Goal: Task Accomplishment & Management: Manage account settings

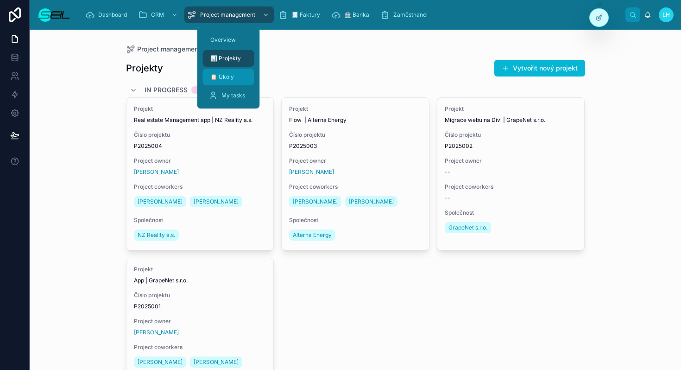
click at [234, 73] on div "📋 Úkoly" at bounding box center [229, 77] width 40 height 15
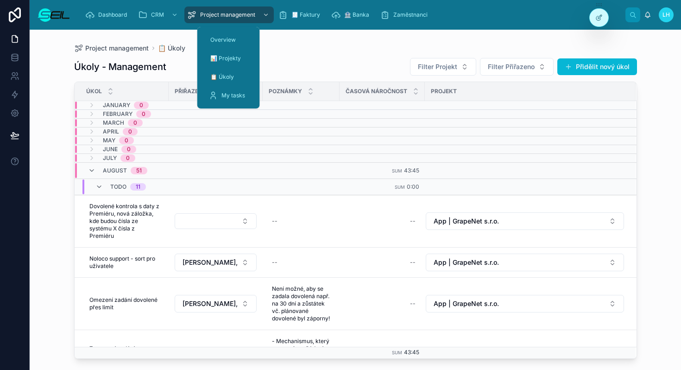
click at [308, 50] on div "Project management 📋 Úkoly" at bounding box center [355, 47] width 563 height 7
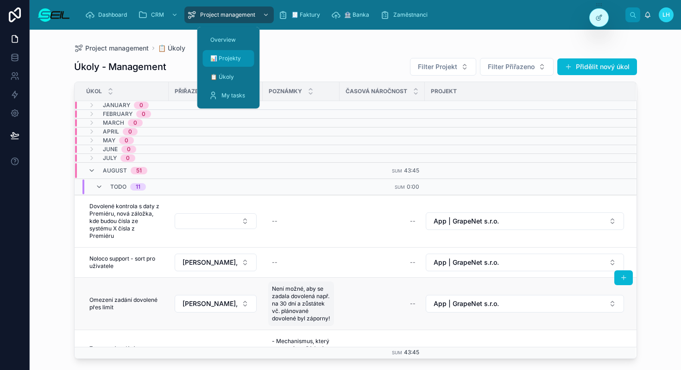
click at [228, 59] on span "📊 Projekty" at bounding box center [225, 58] width 31 height 7
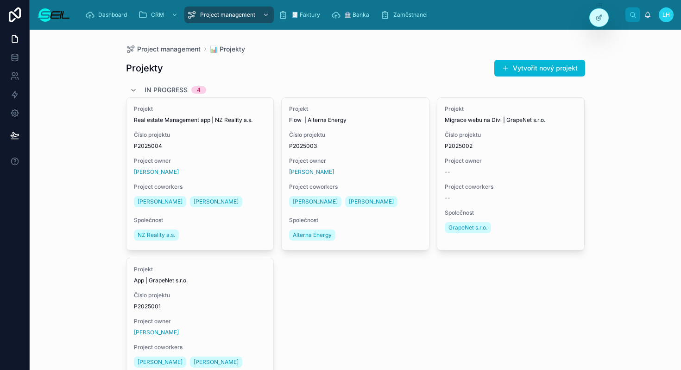
click at [300, 62] on div "Projekty Vytvořit nový projekt" at bounding box center [355, 68] width 459 height 18
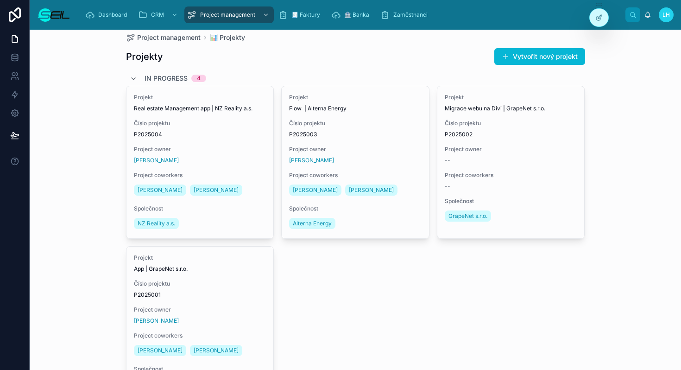
scroll to position [1, 0]
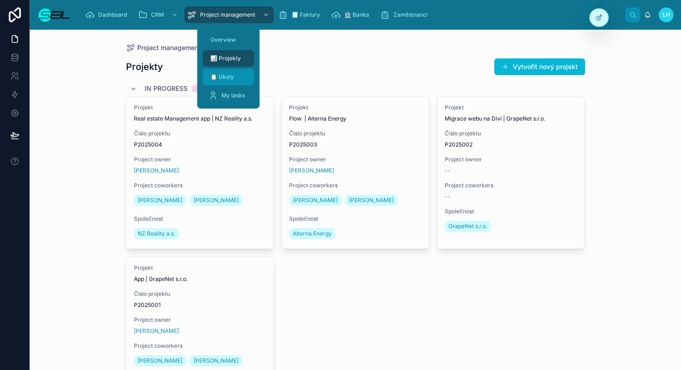
click at [232, 84] on div "📋 Úkoly" at bounding box center [229, 77] width 40 height 15
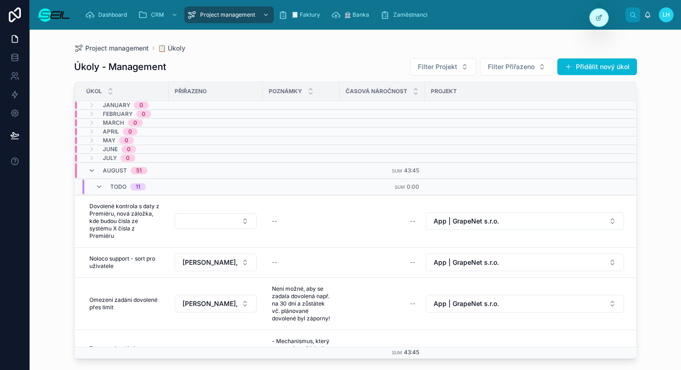
click at [305, 47] on div "Project management 📋 Úkoly" at bounding box center [355, 47] width 563 height 7
click at [295, 38] on div "Project management 📋 Úkoly Úkoly - Management Filter Projekt Filter Přiřazeno P…" at bounding box center [355, 194] width 593 height 329
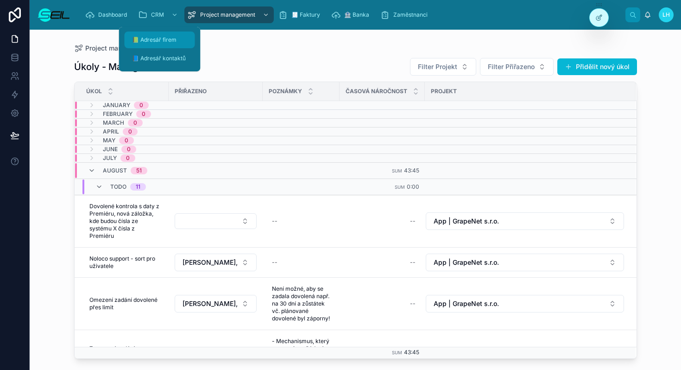
click at [145, 45] on div "📗 Adresář firem" at bounding box center [159, 39] width 59 height 15
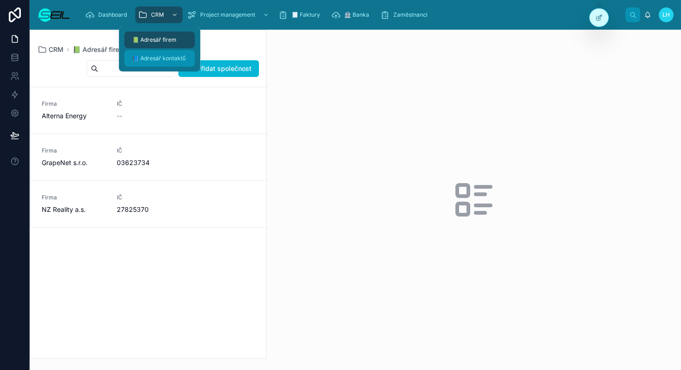
click at [150, 56] on span "📘 Adresář kontaktů" at bounding box center [159, 58] width 54 height 7
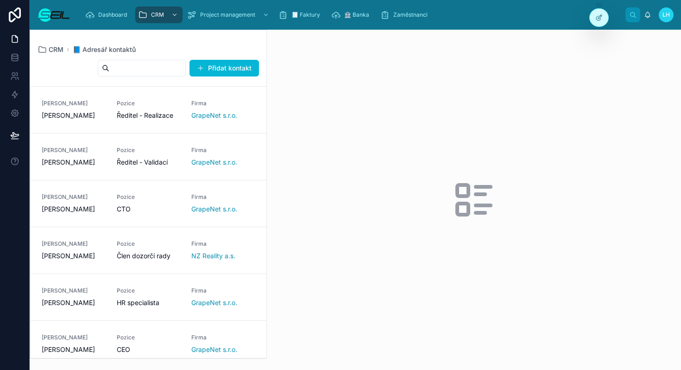
click at [235, 42] on div "CRM 📘 Adresář kontaktů Přidat kontakt [PERSON_NAME] [PERSON_NAME] Pozice Ředite…" at bounding box center [148, 194] width 237 height 329
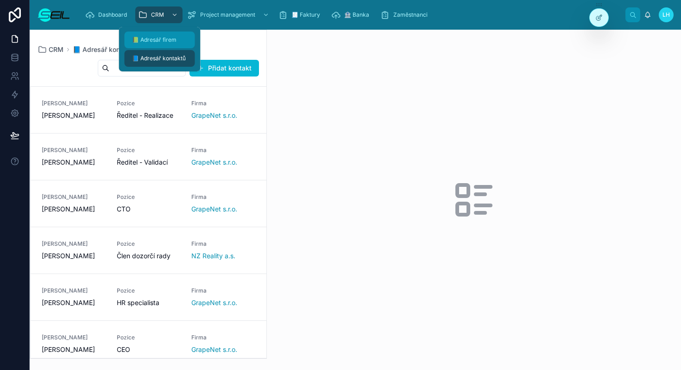
click at [163, 33] on div "📗 Adresář firem" at bounding box center [159, 39] width 59 height 15
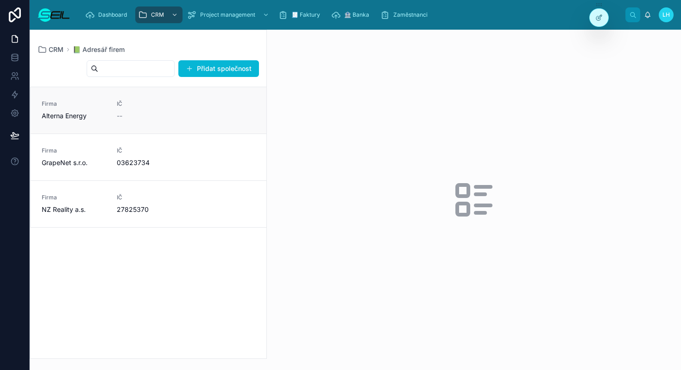
click at [174, 114] on div "--" at bounding box center [149, 115] width 64 height 9
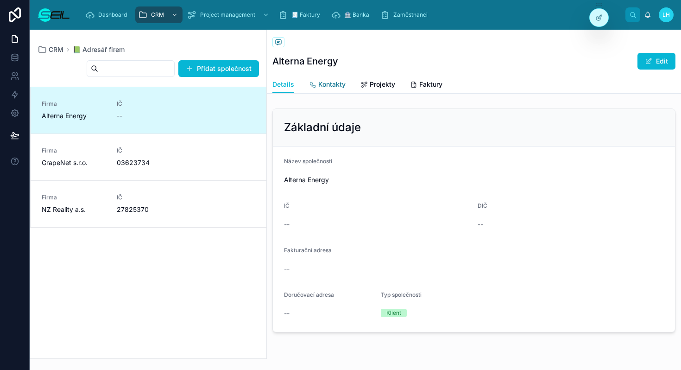
click at [328, 85] on span "Kontakty" at bounding box center [331, 84] width 27 height 9
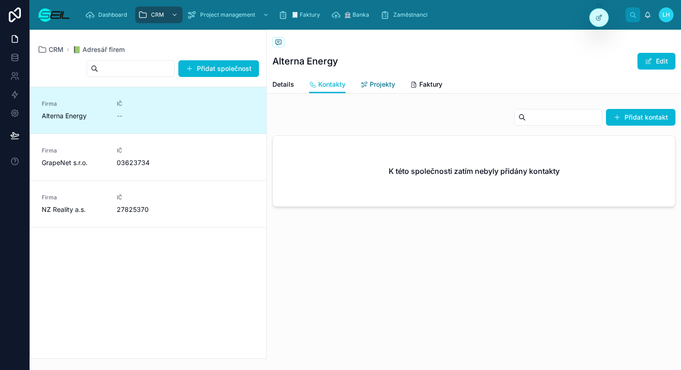
click at [360, 83] on icon at bounding box center [363, 84] width 7 height 7
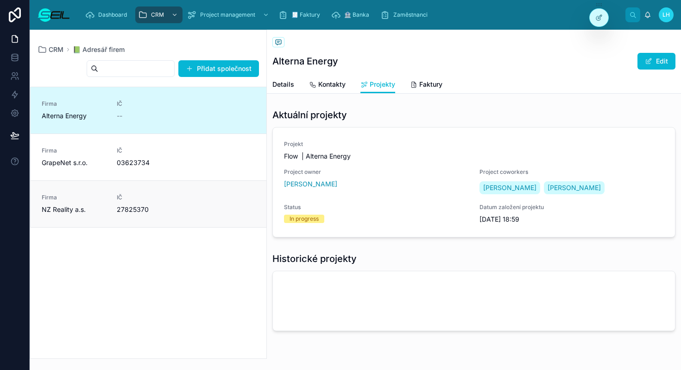
click at [180, 187] on link "Firma NZ Reality a.s. IČ 27825370" at bounding box center [149, 203] width 236 height 47
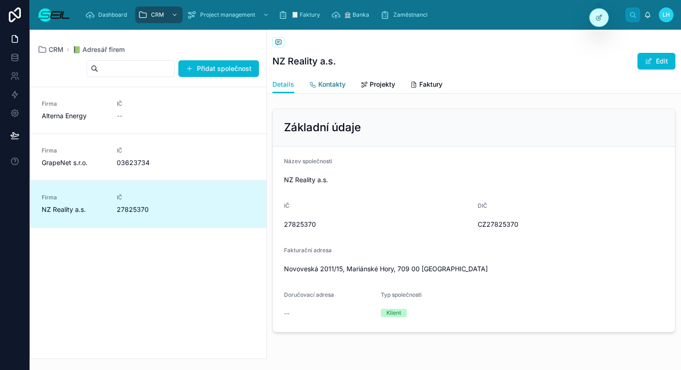
click at [323, 89] on link "Kontakty" at bounding box center [327, 85] width 37 height 19
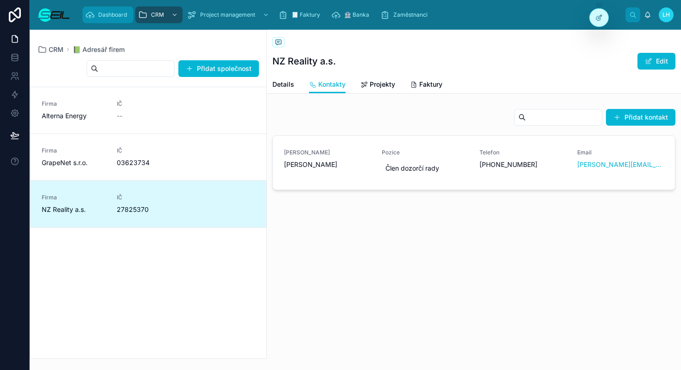
click at [116, 16] on span "Dashboard" at bounding box center [112, 14] width 29 height 7
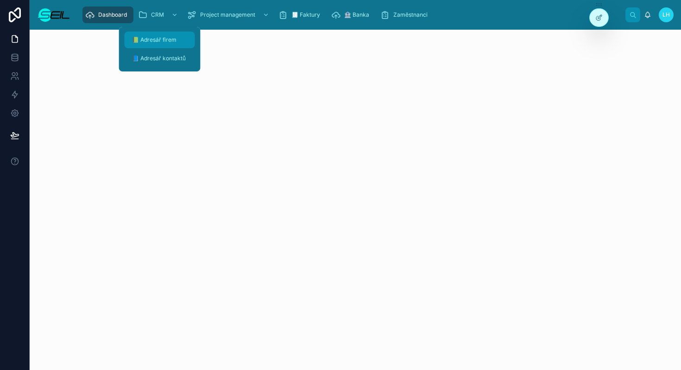
click at [152, 40] on span "📗 Adresář firem" at bounding box center [154, 39] width 44 height 7
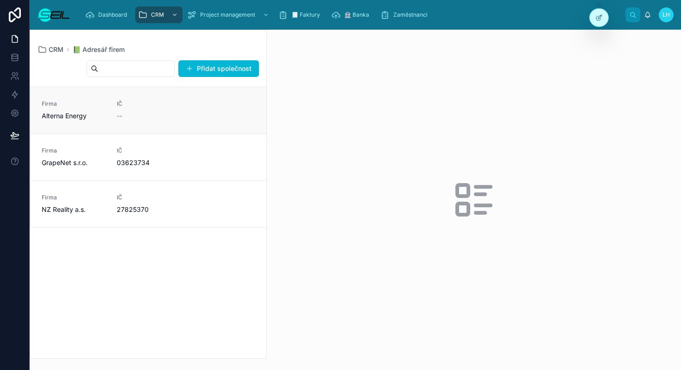
click at [145, 121] on link "Firma Alterna Energy IČ --" at bounding box center [149, 110] width 236 height 46
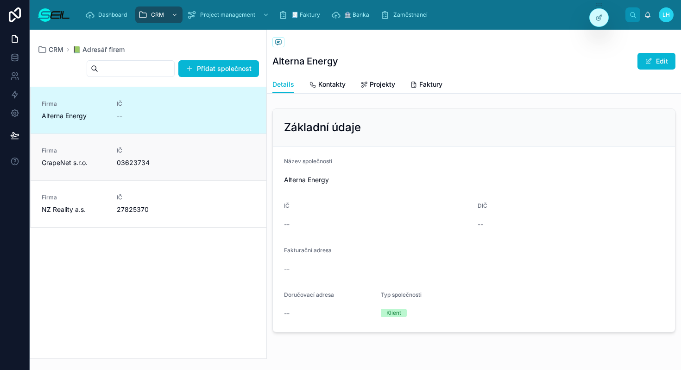
click at [162, 157] on div "IČ 03623734" at bounding box center [149, 157] width 64 height 20
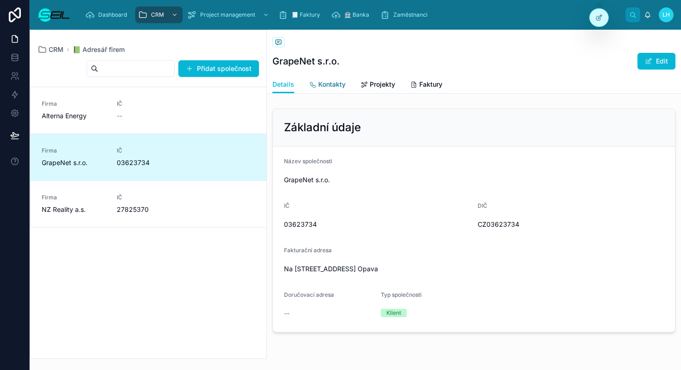
click at [327, 85] on span "Kontakty" at bounding box center [331, 84] width 27 height 9
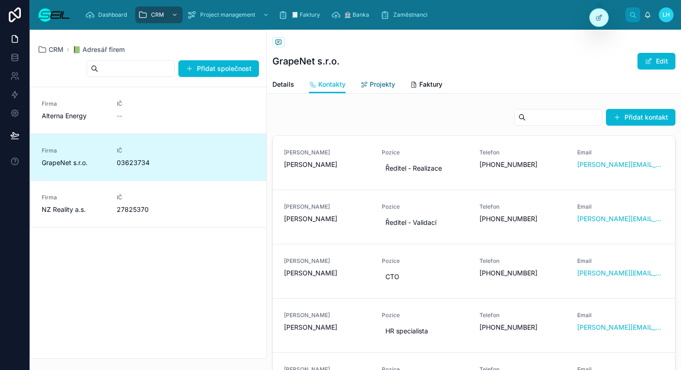
click at [368, 82] on div "Projekty" at bounding box center [377, 84] width 35 height 9
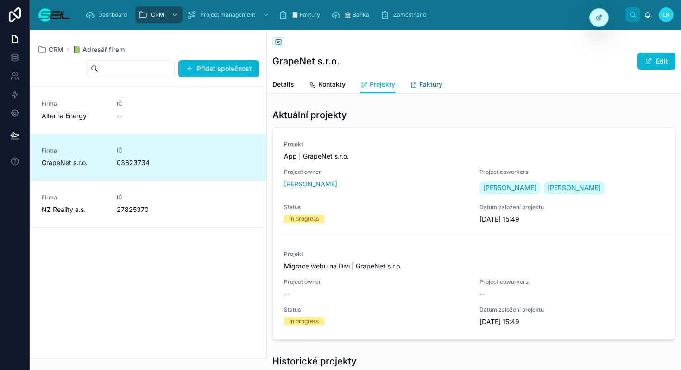
click at [416, 82] on icon at bounding box center [413, 84] width 7 height 7
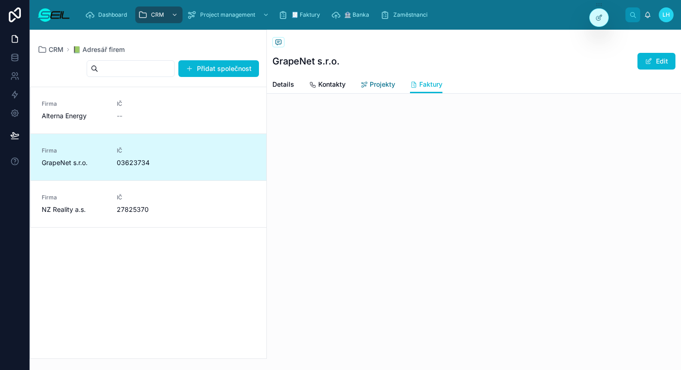
click at [378, 76] on link "Projekty" at bounding box center [377, 85] width 35 height 19
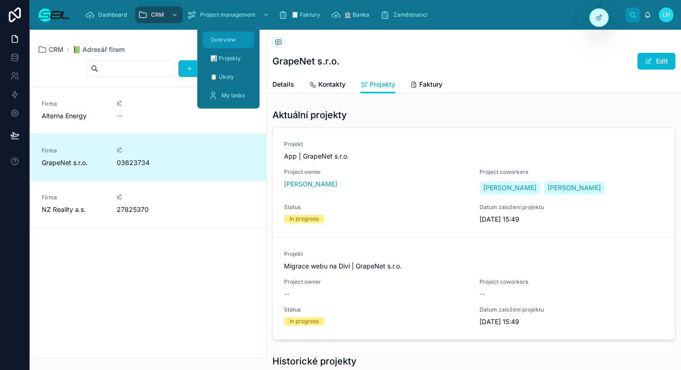
click at [217, 38] on span "Overview" at bounding box center [222, 39] width 25 height 7
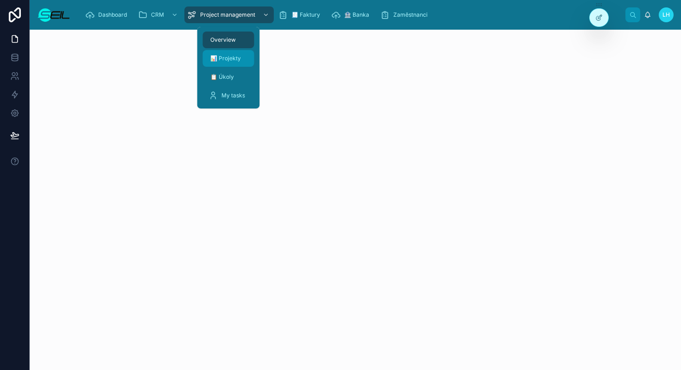
click at [232, 58] on span "📊 Projekty" at bounding box center [225, 58] width 31 height 7
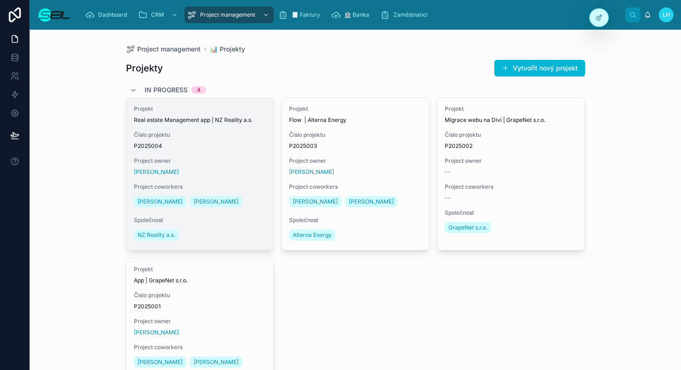
click at [237, 148] on span "P2025004" at bounding box center [200, 145] width 133 height 7
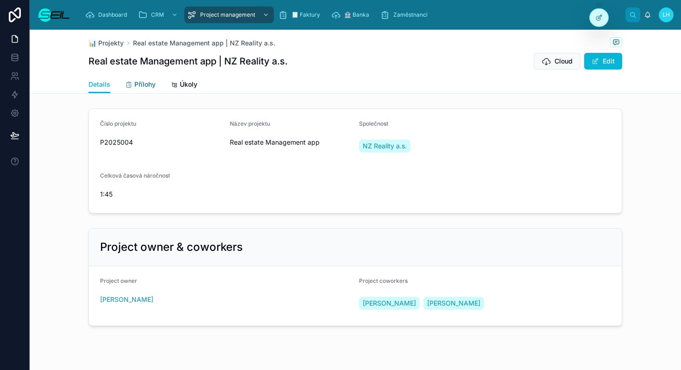
click at [153, 80] on span "Přílohy" at bounding box center [144, 84] width 21 height 9
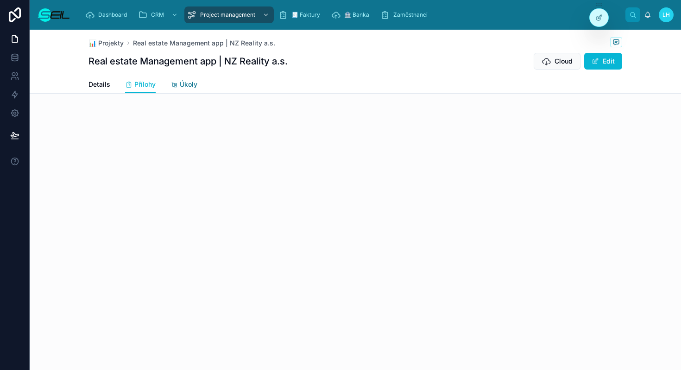
click at [178, 82] on div "Úkoly" at bounding box center [184, 84] width 27 height 9
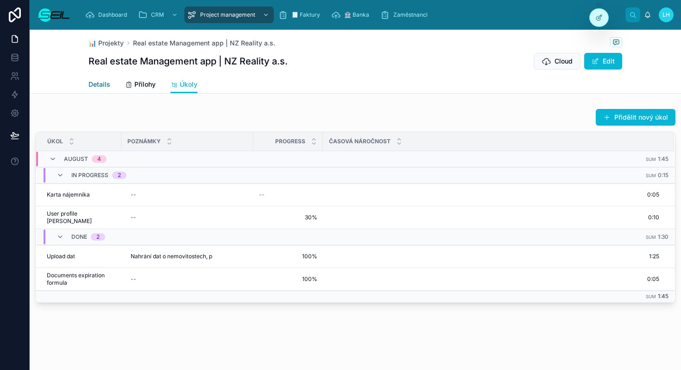
click at [104, 81] on span "Details" at bounding box center [100, 84] width 22 height 9
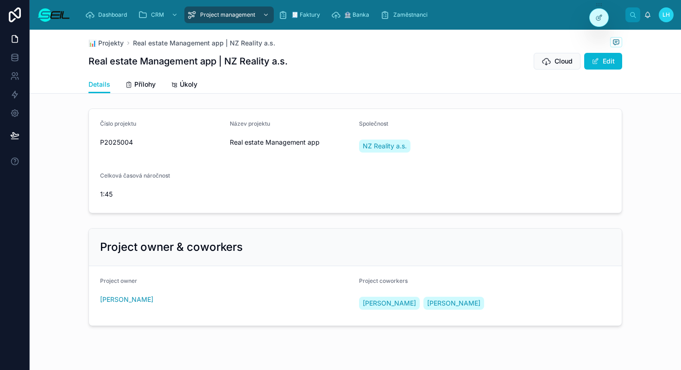
click at [313, 47] on div "📊 Projekty Real estate Management app | NZ Reality a.s." at bounding box center [356, 43] width 534 height 12
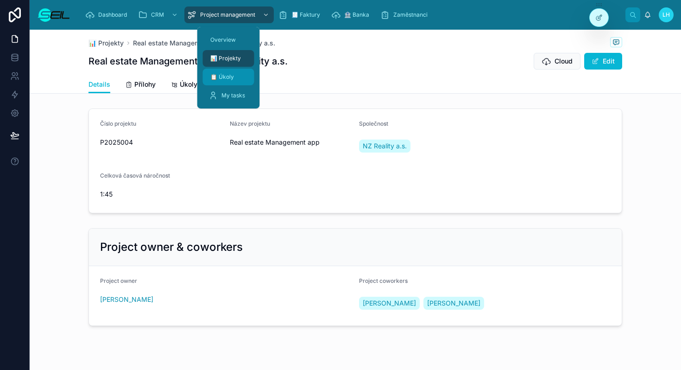
click at [235, 79] on div "📋 Úkoly" at bounding box center [229, 77] width 40 height 15
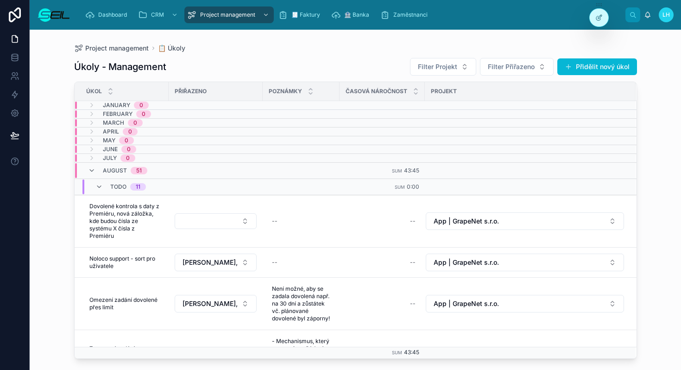
click at [289, 54] on div "Úkoly - Management Filter Projekt Filter Přiřazeno Přidělit nový úkol Úkol Přiř…" at bounding box center [355, 205] width 563 height 307
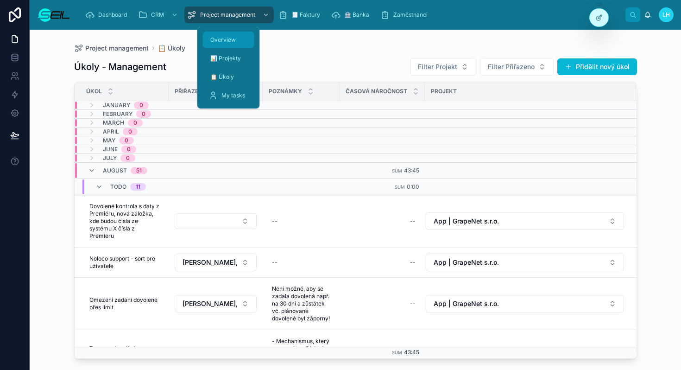
click at [234, 40] on span "Overview" at bounding box center [222, 39] width 25 height 7
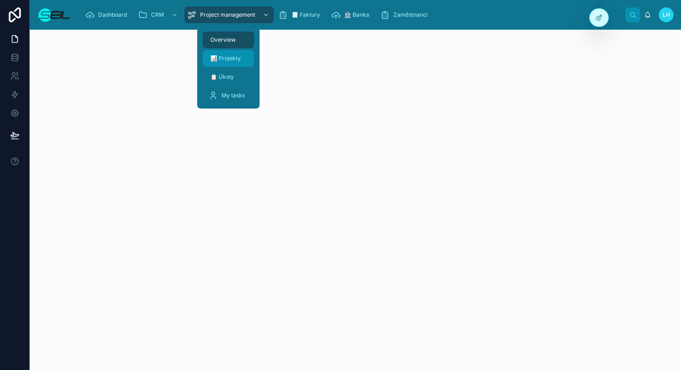
click at [231, 59] on span "📊 Projekty" at bounding box center [225, 58] width 31 height 7
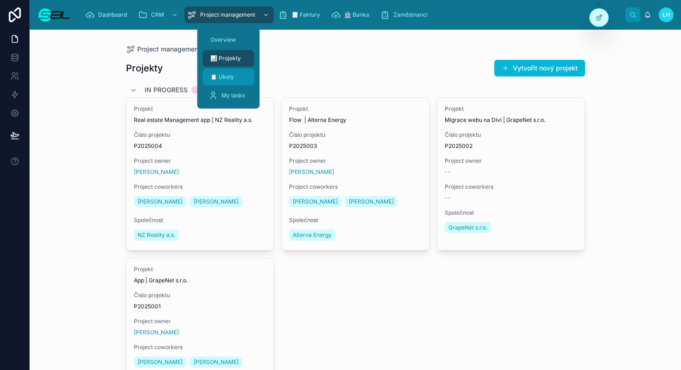
click at [236, 70] on div "📋 Úkoly" at bounding box center [229, 77] width 40 height 15
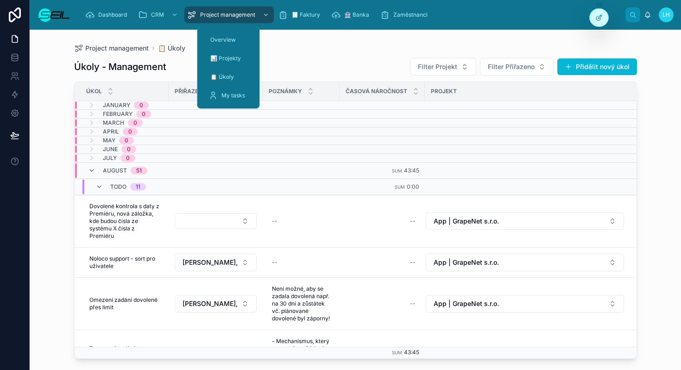
click at [290, 49] on div "Project management 📋 Úkoly" at bounding box center [355, 47] width 563 height 7
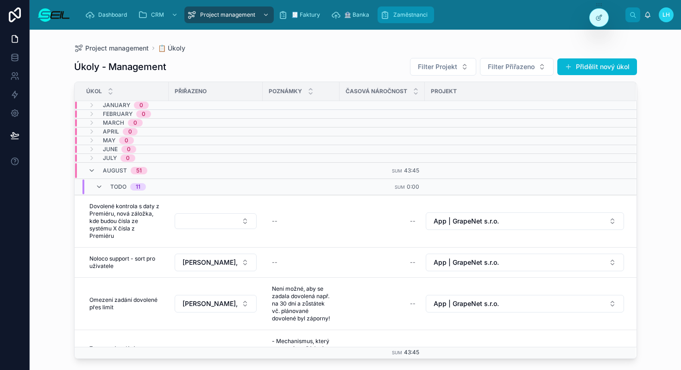
click at [393, 13] on span "Zaměstnanci" at bounding box center [410, 14] width 34 height 7
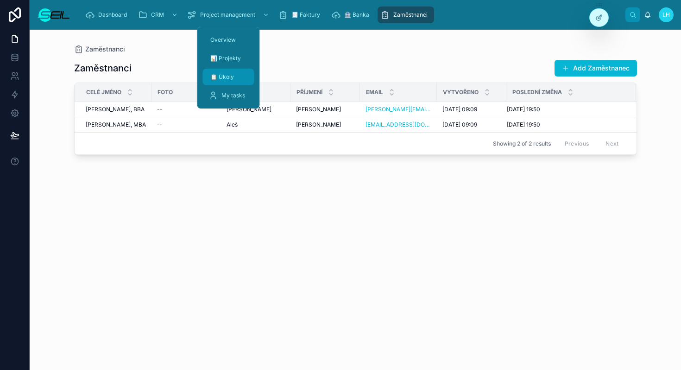
click at [234, 81] on div "📋 Úkoly" at bounding box center [229, 77] width 40 height 15
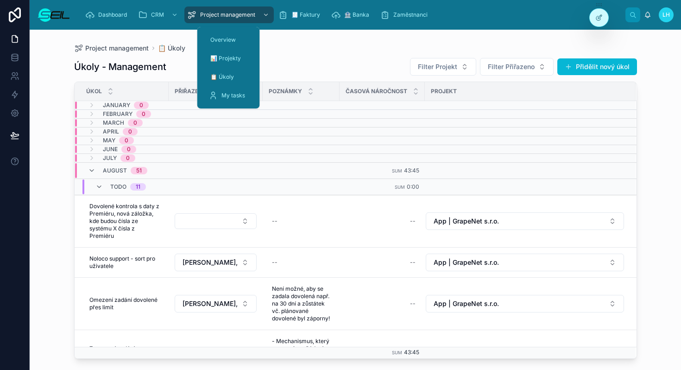
click at [337, 76] on div "Úkoly - Management Filter Projekt Filter Přiřazeno Přidělit nový úkol" at bounding box center [355, 66] width 563 height 19
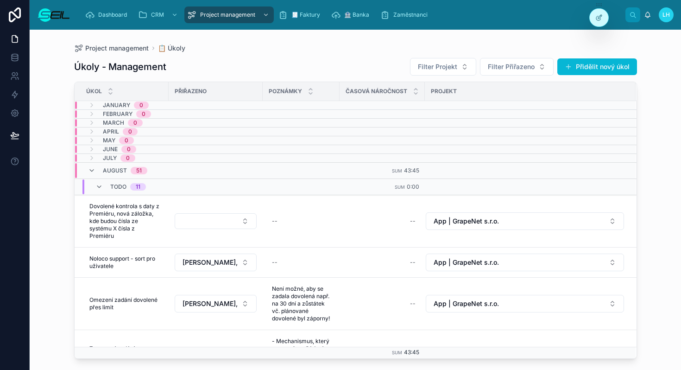
click at [56, 14] on img at bounding box center [53, 14] width 33 height 15
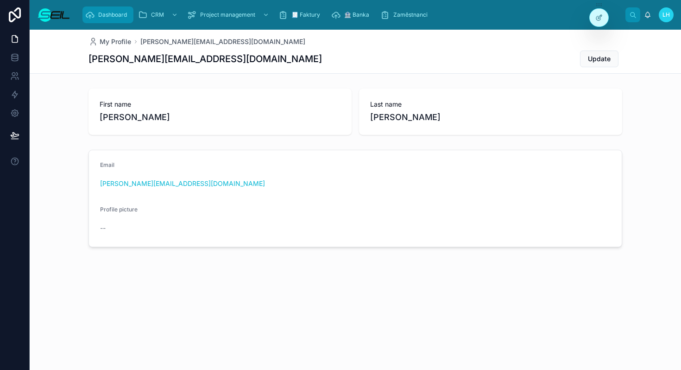
click at [113, 6] on link "Dashboard" at bounding box center [107, 14] width 51 height 17
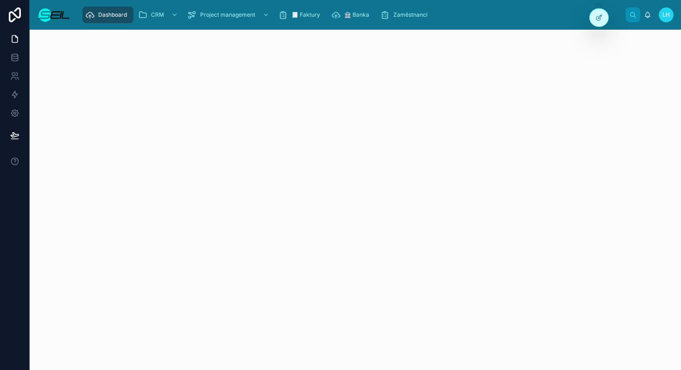
click at [667, 20] on div "LH" at bounding box center [666, 14] width 15 height 15
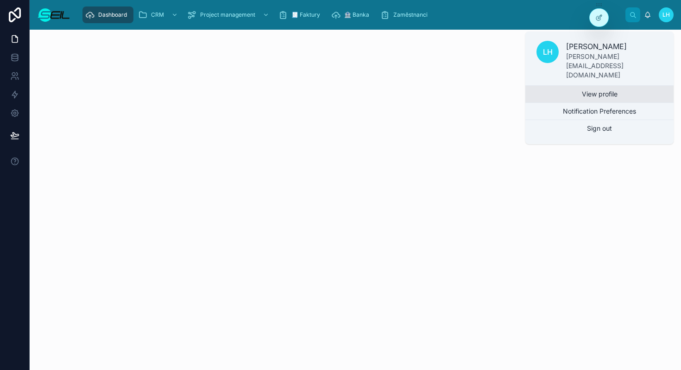
click at [631, 86] on link "View profile" at bounding box center [599, 94] width 148 height 17
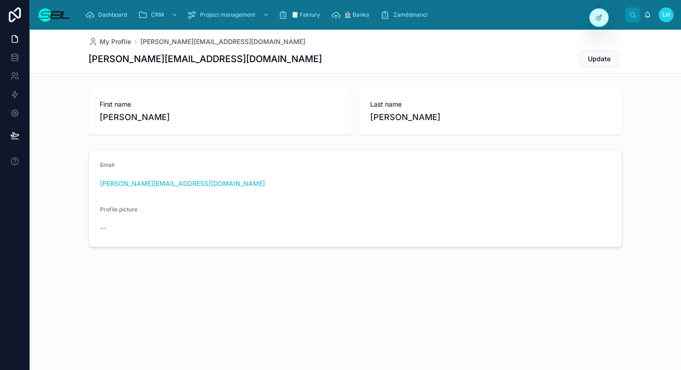
click at [57, 15] on img at bounding box center [53, 14] width 33 height 15
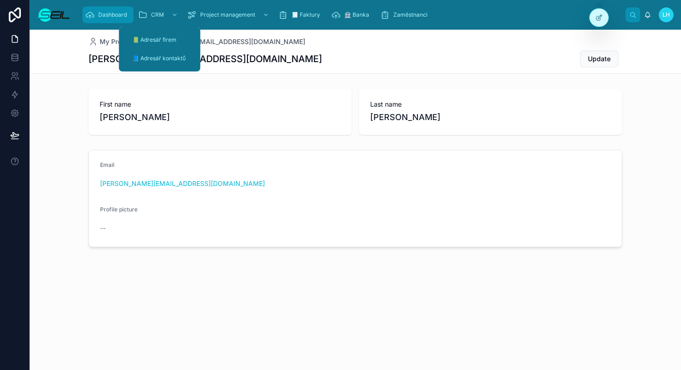
click at [94, 19] on div "Dashboard" at bounding box center [107, 14] width 45 height 15
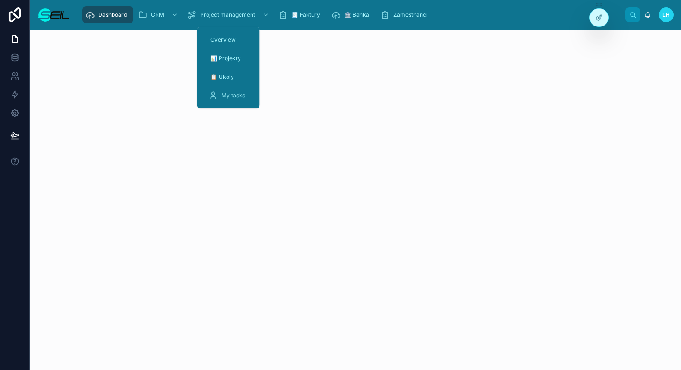
click at [228, 105] on div "Overview 📊 Projekty 📋 Úkoly My tasks" at bounding box center [228, 68] width 63 height 82
click at [230, 98] on span "My tasks" at bounding box center [233, 95] width 24 height 7
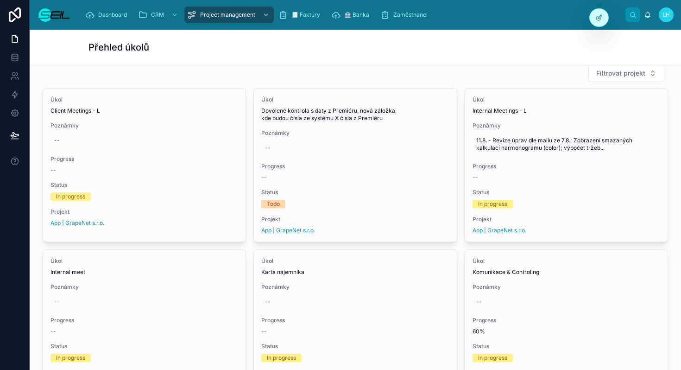
scroll to position [107, 0]
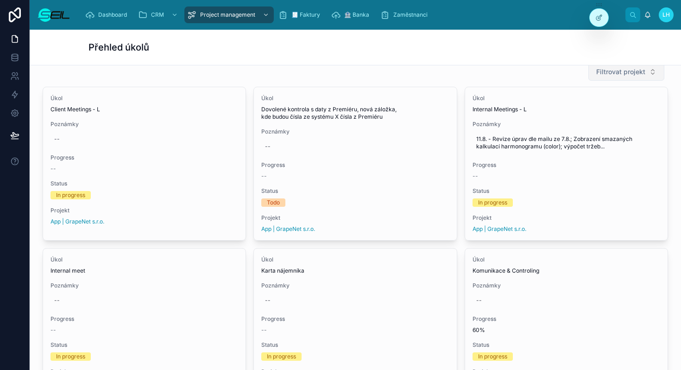
click at [612, 71] on span "Filtrovat projekt" at bounding box center [620, 71] width 49 height 9
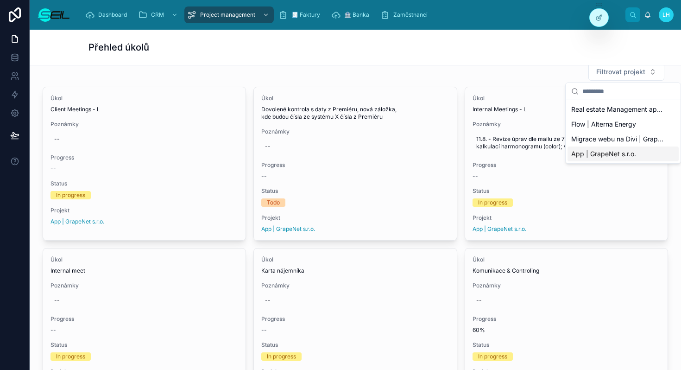
click at [598, 149] on span "App | GrapeNet s.r.o." at bounding box center [603, 153] width 65 height 9
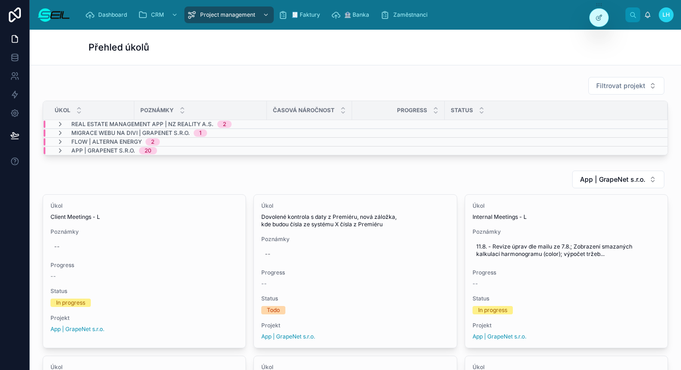
click at [82, 150] on span "App | GrapeNet s.r.o." at bounding box center [103, 150] width 64 height 7
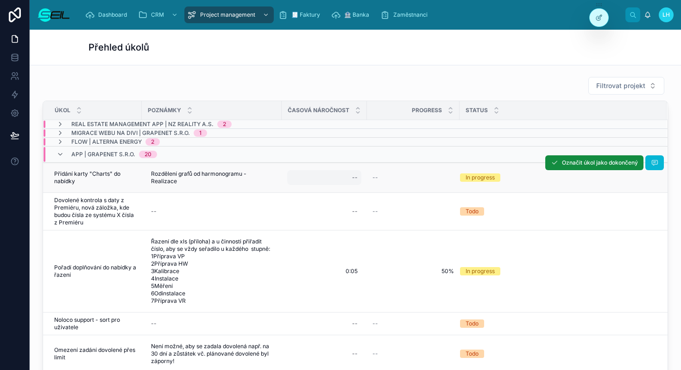
click at [347, 176] on div "--" at bounding box center [324, 177] width 74 height 15
type input "****"
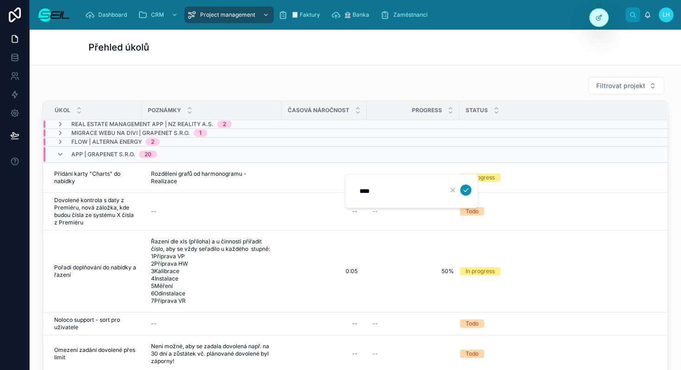
click at [465, 191] on icon "submit" at bounding box center [466, 190] width 5 height 3
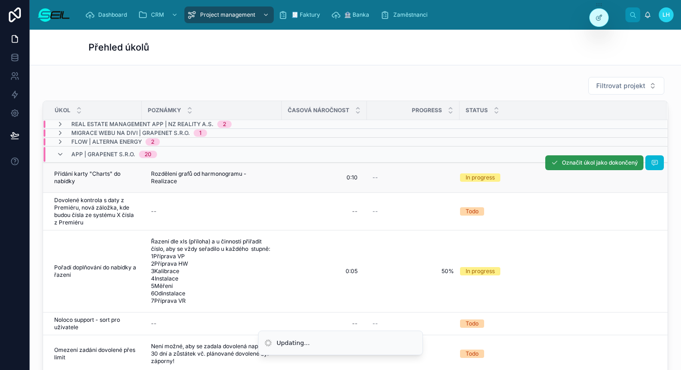
click at [590, 165] on span "Označit úkol jako dokončený" at bounding box center [600, 162] width 76 height 7
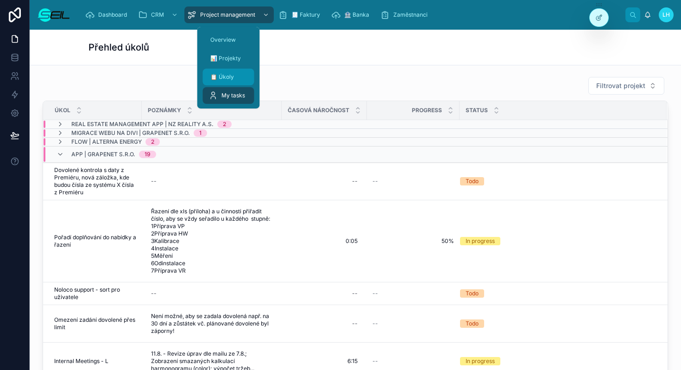
click at [221, 81] on div "📋 Úkoly" at bounding box center [229, 77] width 40 height 15
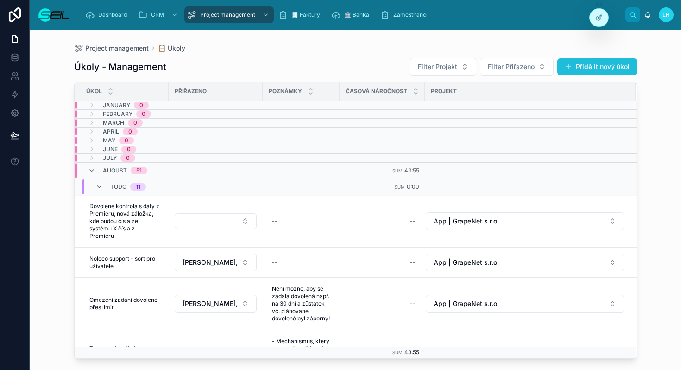
click at [598, 72] on button "Přidělit nový úkol" at bounding box center [597, 66] width 80 height 17
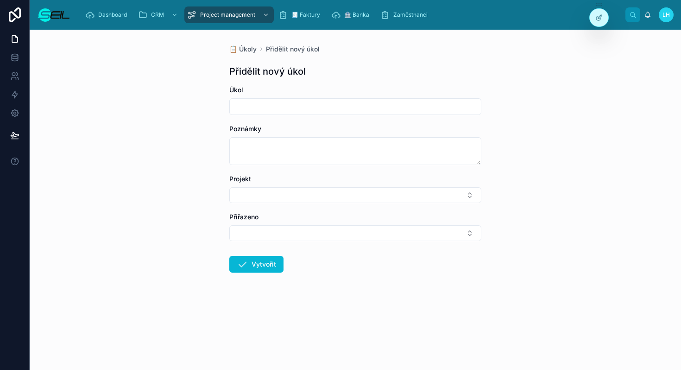
click at [287, 108] on input "text" at bounding box center [355, 106] width 251 height 13
click at [329, 83] on div "📋 Úkoly Přidělit nový úkol Přidělit nový úkol Úkol Poznámky Projekt Přiřazeno V…" at bounding box center [355, 181] width 267 height 302
click at [286, 190] on button "Select Button" at bounding box center [355, 195] width 252 height 16
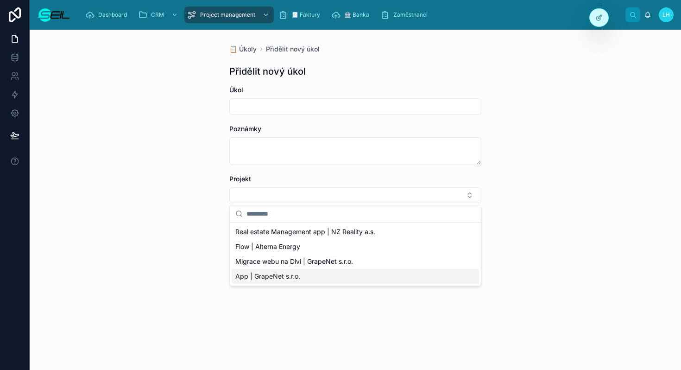
click at [269, 276] on span "App | GrapeNet s.r.o." at bounding box center [267, 276] width 65 height 9
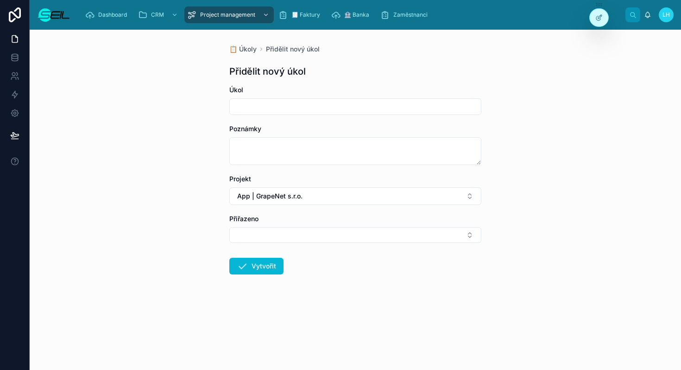
click at [278, 102] on input "text" at bounding box center [355, 106] width 251 height 13
type input "*"
type input "**********"
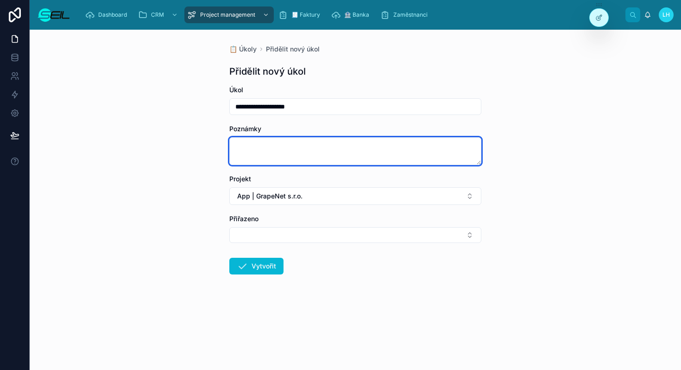
click at [262, 143] on textarea at bounding box center [355, 151] width 252 height 28
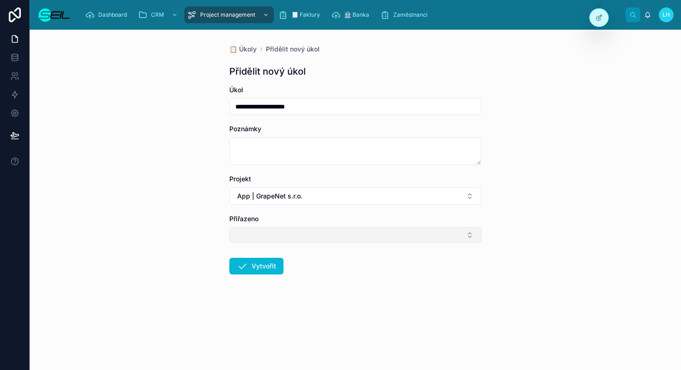
click at [269, 232] on button "Select Button" at bounding box center [355, 235] width 252 height 16
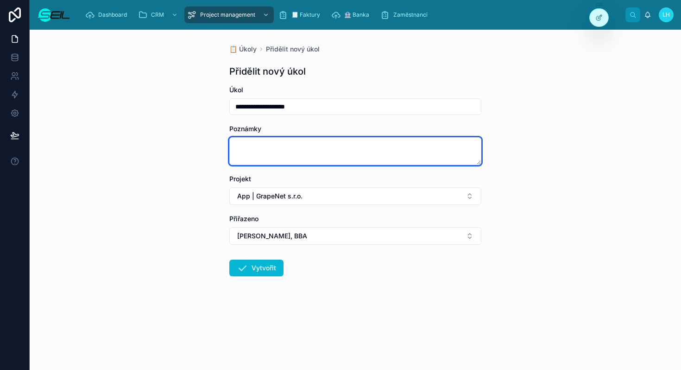
click at [283, 157] on textarea at bounding box center [355, 151] width 252 height 28
type textarea "**********"
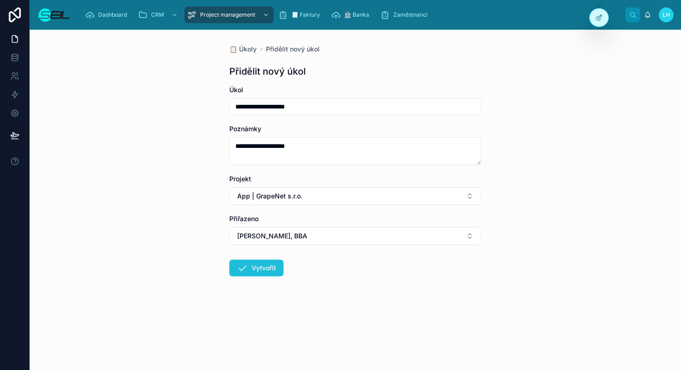
click at [263, 264] on button "Vytvořit" at bounding box center [256, 267] width 54 height 17
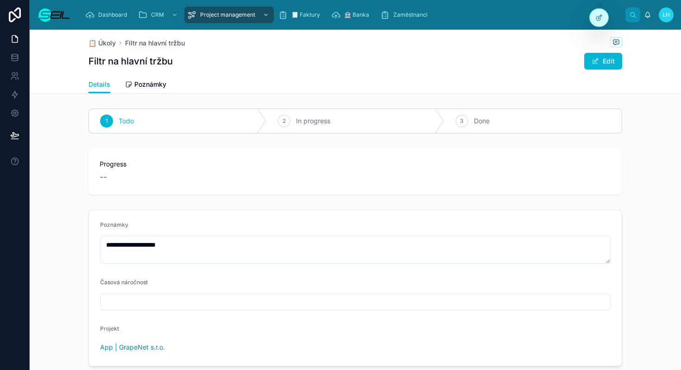
click at [321, 74] on div "📋 Úkoly Filtr na hlavní tržbu Filtr na hlavní tržbu Edit" at bounding box center [356, 53] width 534 height 46
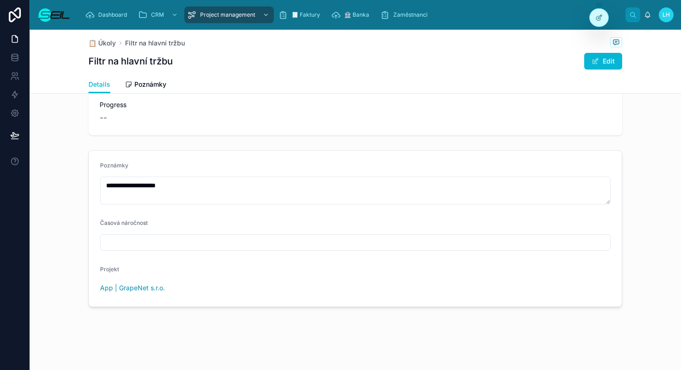
scroll to position [59, 0]
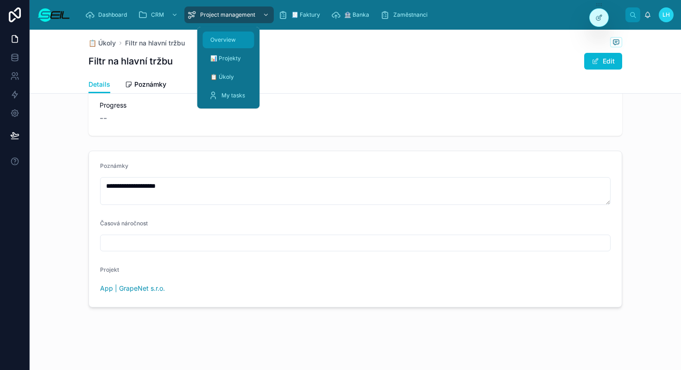
click at [226, 46] on div "Overview" at bounding box center [229, 39] width 40 height 15
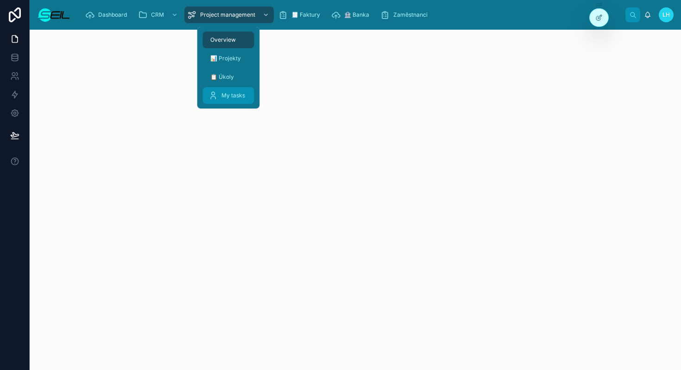
click at [228, 95] on span "My tasks" at bounding box center [233, 95] width 24 height 7
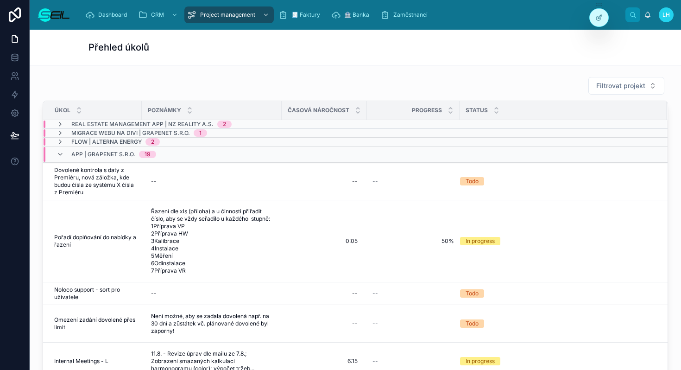
click at [316, 73] on div "Filtrovat projekt Úkol Poznámky Časová náročnost Progress Status Real estate Ma…" at bounding box center [355, 228] width 637 height 310
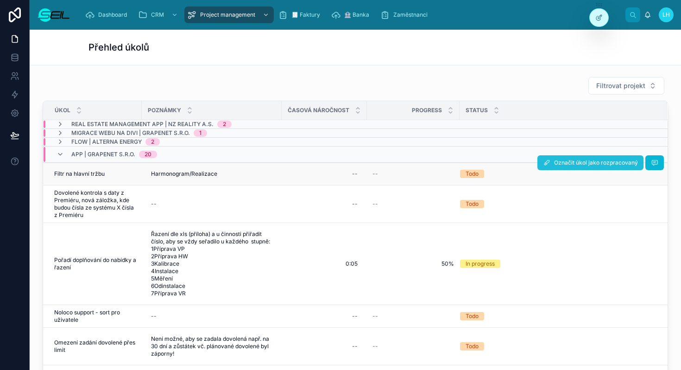
click at [585, 166] on span "Označit úkol jako rozpracovaný" at bounding box center [596, 162] width 84 height 7
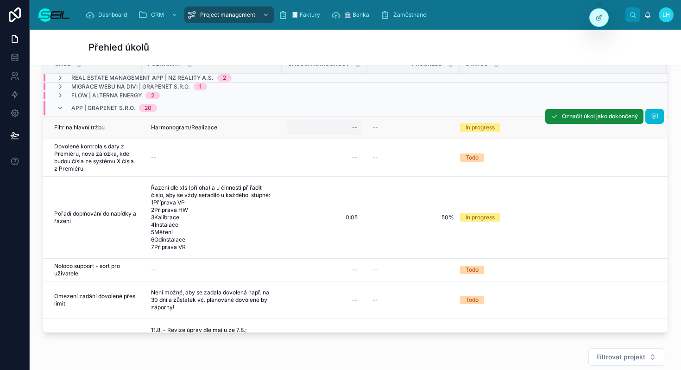
scroll to position [25, 0]
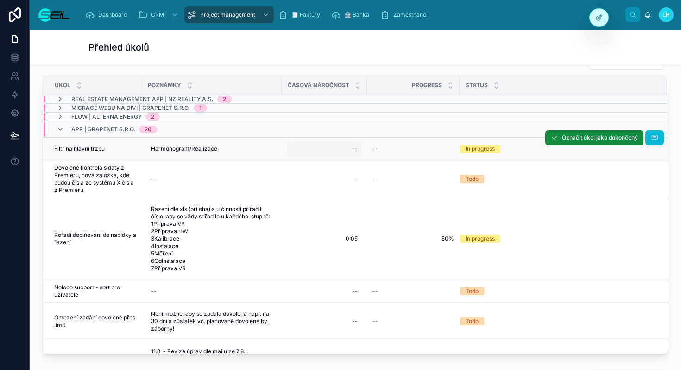
click at [340, 151] on div "--" at bounding box center [324, 148] width 74 height 15
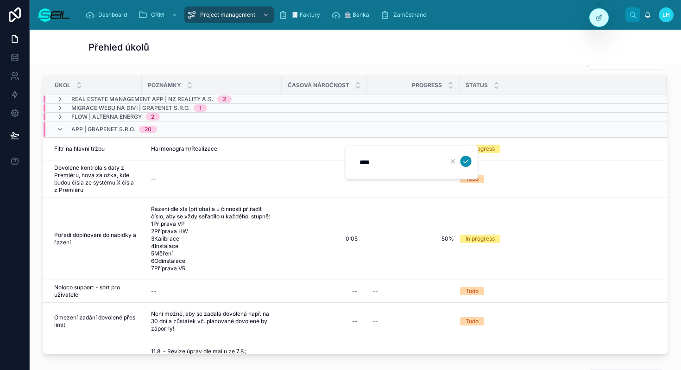
type input "****"
click at [466, 163] on icon "submit" at bounding box center [465, 161] width 7 height 7
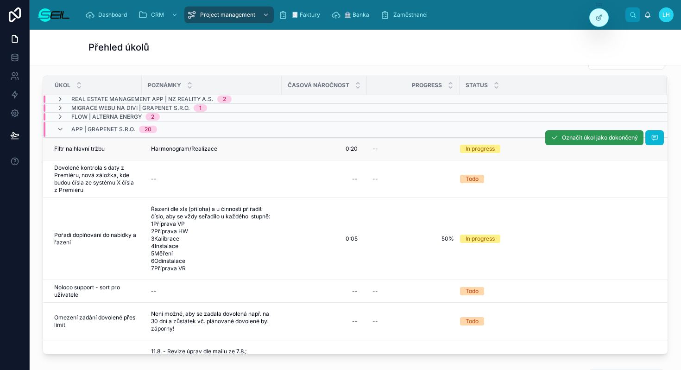
click at [595, 140] on span "Označit úkol jako dokončený" at bounding box center [600, 137] width 76 height 7
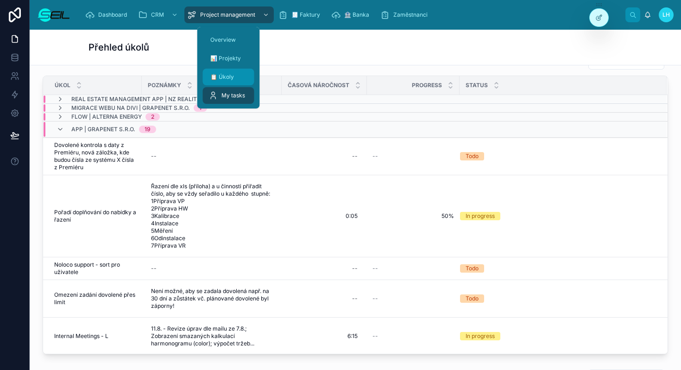
click at [233, 72] on div "📋 Úkoly" at bounding box center [229, 77] width 40 height 15
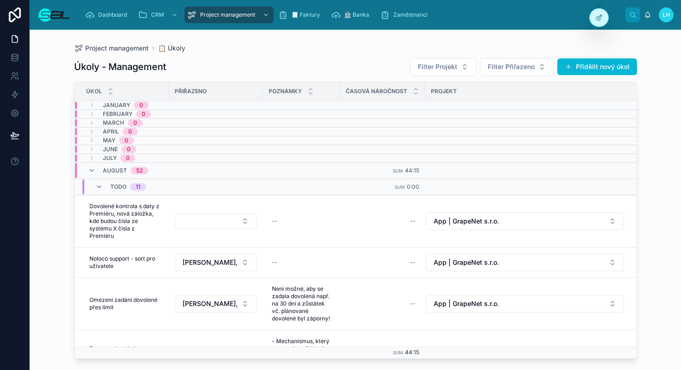
click at [354, 68] on div "Úkoly - Management Filter Projekt Filter Přiřazeno Přidělit nový úkol" at bounding box center [355, 66] width 563 height 19
click at [499, 69] on span "Filter Přiřazeno" at bounding box center [511, 66] width 47 height 9
click at [490, 98] on div "[PERSON_NAME], BBA" at bounding box center [517, 104] width 111 height 15
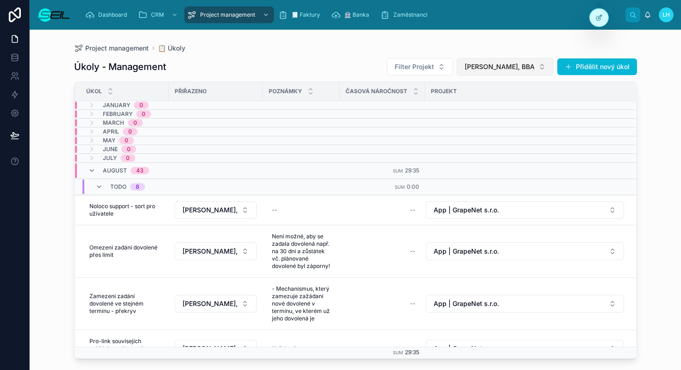
click at [525, 70] on span "[PERSON_NAME], BBA" at bounding box center [500, 66] width 70 height 9
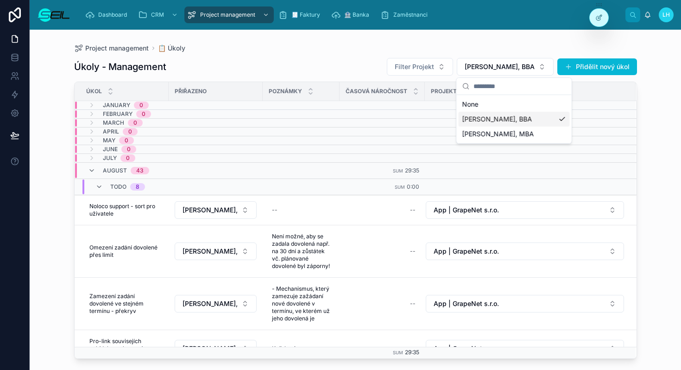
click at [498, 114] on div "[PERSON_NAME], BBA" at bounding box center [514, 119] width 111 height 15
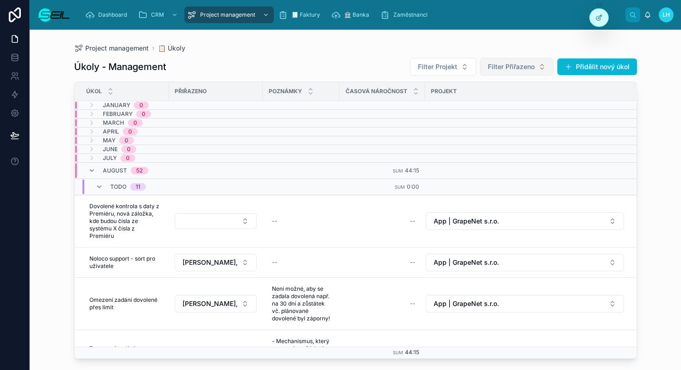
click at [511, 63] on span "Filter Přiřazeno" at bounding box center [511, 66] width 47 height 9
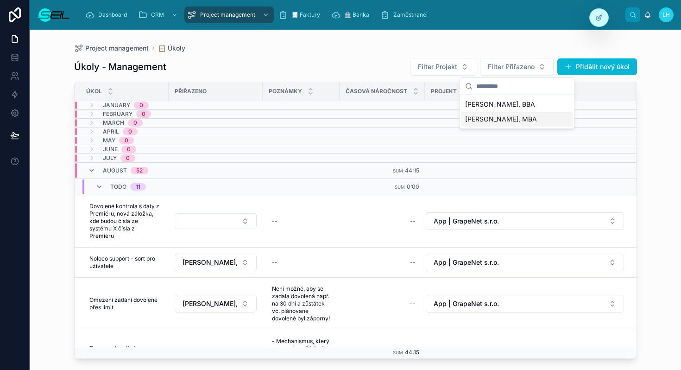
click at [507, 114] on span "[PERSON_NAME], MBA" at bounding box center [501, 118] width 72 height 9
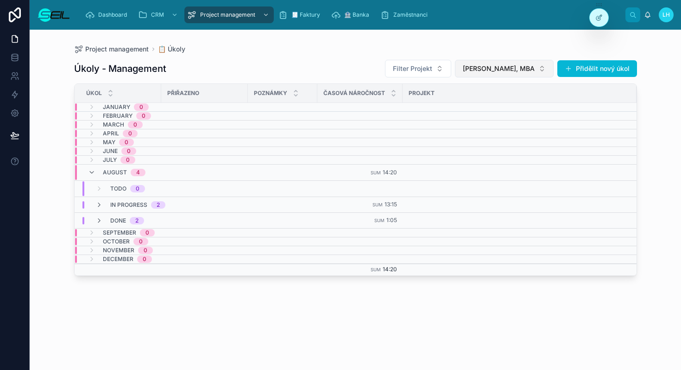
click at [476, 71] on span "[PERSON_NAME], MBA" at bounding box center [499, 68] width 72 height 9
click at [475, 104] on div "None" at bounding box center [503, 106] width 111 height 15
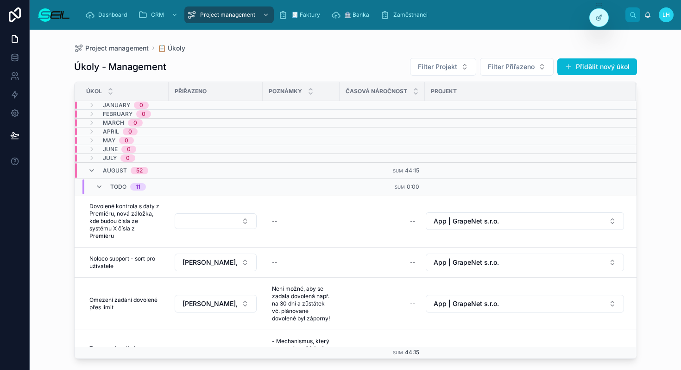
click at [364, 60] on div "Úkoly - Management Filter Projekt Filter Přiřazeno Přidělit nový úkol" at bounding box center [355, 66] width 563 height 19
